Goal: Task Accomplishment & Management: Use online tool/utility

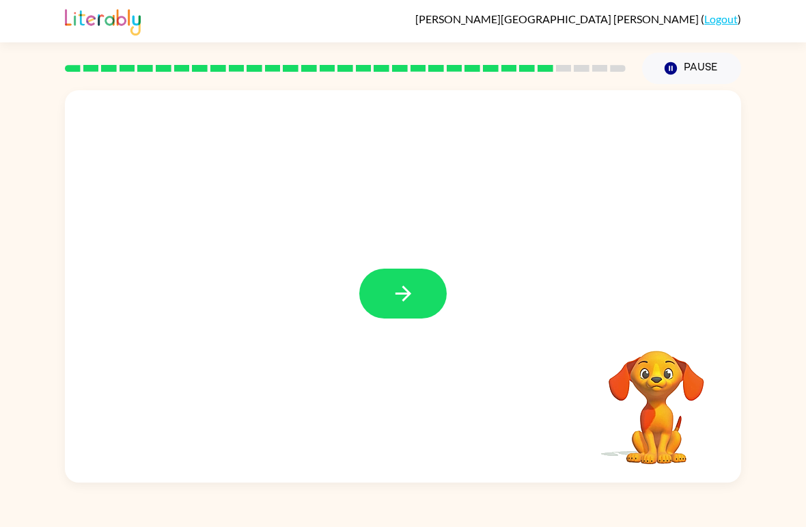
click at [428, 267] on div at bounding box center [403, 286] width 676 height 392
click at [409, 292] on icon "button" at bounding box center [403, 294] width 16 height 16
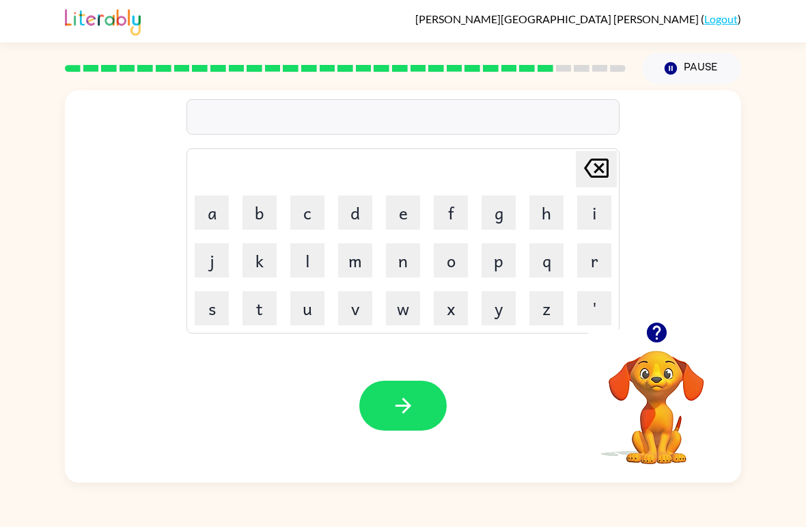
click at [664, 325] on icon "button" at bounding box center [657, 332] width 24 height 24
click at [651, 325] on icon "button" at bounding box center [657, 332] width 24 height 24
click at [494, 266] on button "p" at bounding box center [499, 260] width 34 height 34
click at [596, 213] on button "i" at bounding box center [594, 212] width 34 height 34
click at [591, 264] on button "r" at bounding box center [594, 260] width 34 height 34
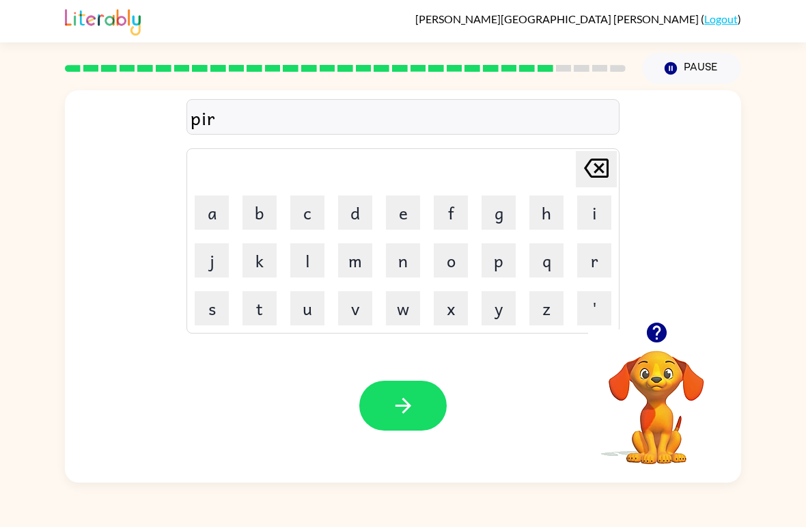
click at [314, 221] on button "c" at bounding box center [307, 212] width 34 height 34
click at [400, 216] on button "e" at bounding box center [403, 212] width 34 height 34
click at [405, 409] on icon "button" at bounding box center [404, 406] width 24 height 24
click at [659, 323] on icon "button" at bounding box center [657, 332] width 24 height 24
click at [267, 316] on button "t" at bounding box center [260, 308] width 34 height 34
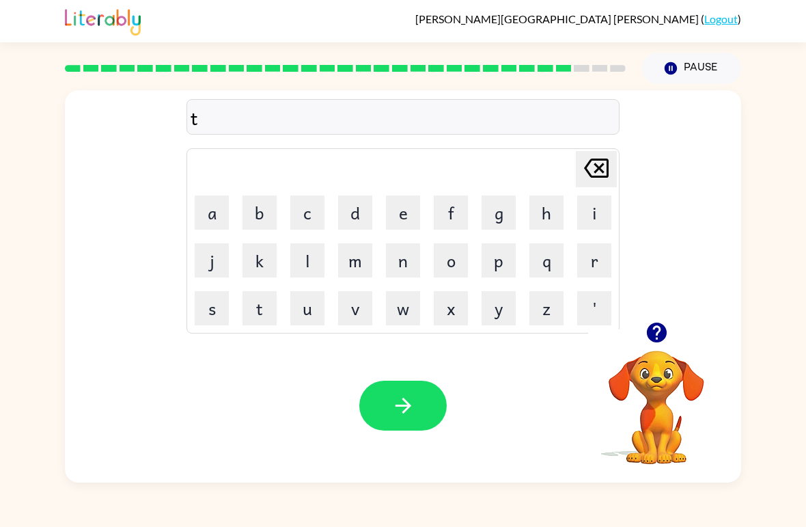
click at [549, 213] on button "h" at bounding box center [547, 212] width 34 height 34
click at [585, 216] on button "i" at bounding box center [594, 212] width 34 height 34
click at [413, 257] on button "n" at bounding box center [403, 260] width 34 height 34
click at [408, 424] on button "button" at bounding box center [402, 406] width 87 height 50
click at [208, 300] on button "s" at bounding box center [212, 308] width 34 height 34
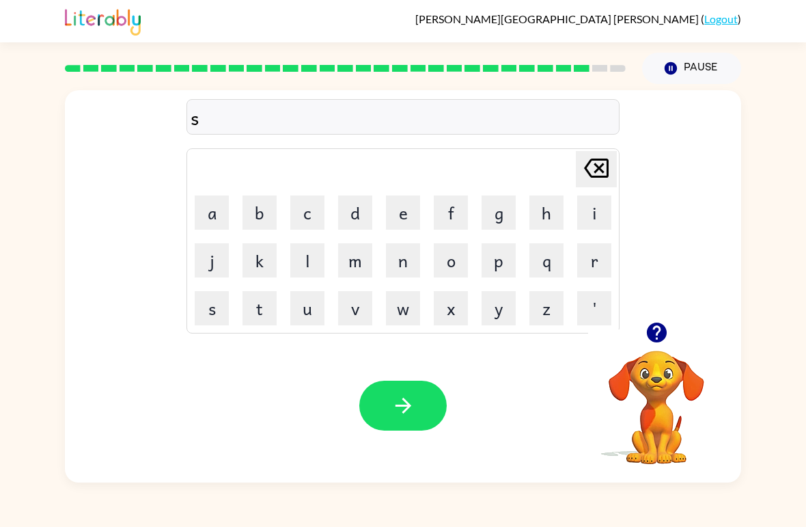
click at [580, 208] on button "i" at bounding box center [594, 212] width 34 height 34
click at [307, 269] on button "l" at bounding box center [307, 260] width 34 height 34
click at [361, 310] on button "v" at bounding box center [355, 308] width 34 height 34
click at [394, 207] on button "e" at bounding box center [403, 212] width 34 height 34
click at [593, 269] on button "r" at bounding box center [594, 260] width 34 height 34
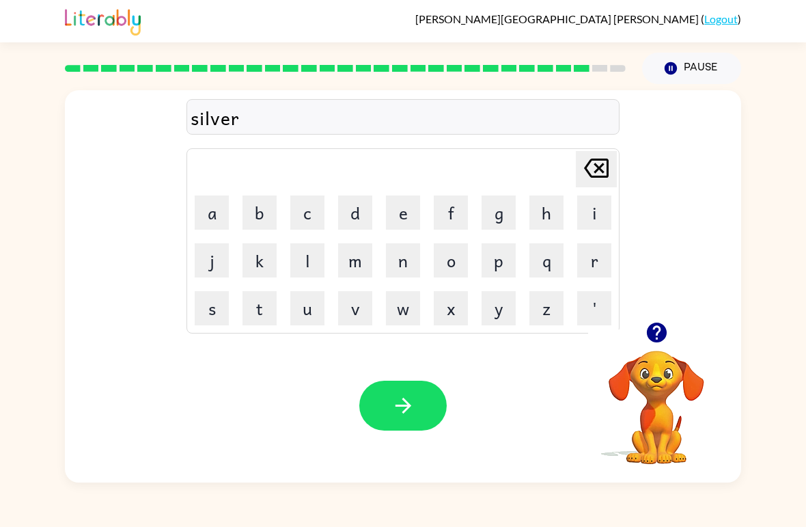
click at [402, 313] on button "w" at bounding box center [403, 308] width 34 height 34
click at [410, 214] on button "e" at bounding box center [403, 212] width 34 height 34
click at [212, 213] on button "a" at bounding box center [212, 212] width 34 height 34
click at [584, 263] on button "r" at bounding box center [594, 260] width 34 height 34
click at [388, 402] on button "button" at bounding box center [402, 406] width 87 height 50
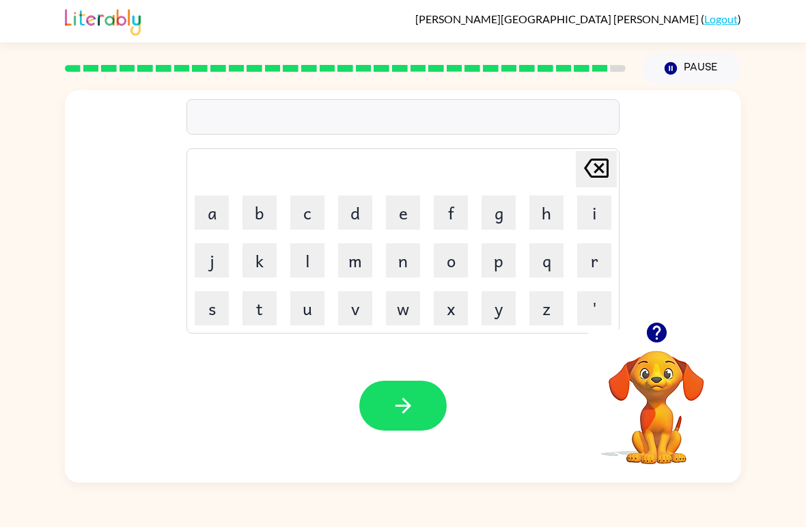
click at [648, 354] on video "Your browser must support playing .mp4 files to use Literably. Please try using…" at bounding box center [656, 397] width 137 height 137
click at [662, 326] on icon "button" at bounding box center [656, 333] width 20 height 20
click at [195, 211] on button "a" at bounding box center [212, 212] width 34 height 34
click at [450, 215] on button "f" at bounding box center [451, 212] width 34 height 34
click at [592, 261] on button "r" at bounding box center [594, 260] width 34 height 34
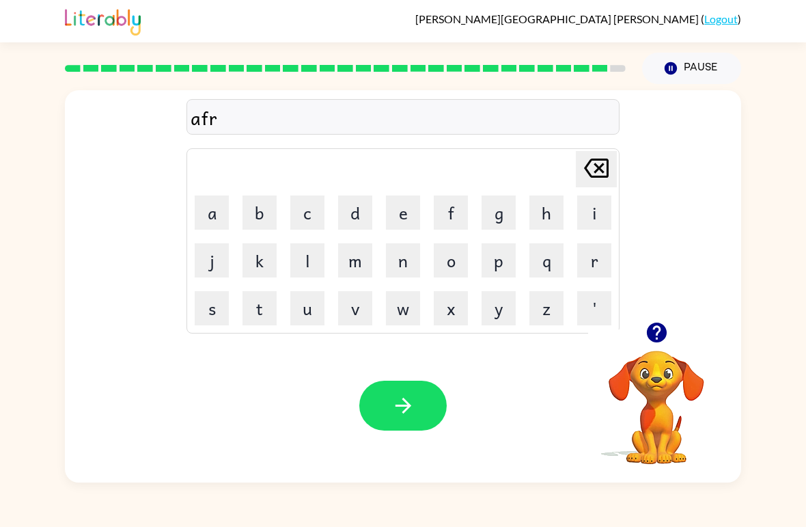
click at [212, 209] on button "a" at bounding box center [212, 212] width 34 height 34
click at [586, 228] on button "i" at bounding box center [594, 212] width 34 height 34
click at [360, 223] on button "d" at bounding box center [355, 212] width 34 height 34
click at [402, 405] on icon "button" at bounding box center [404, 406] width 24 height 24
